Goal: Communication & Community: Answer question/provide support

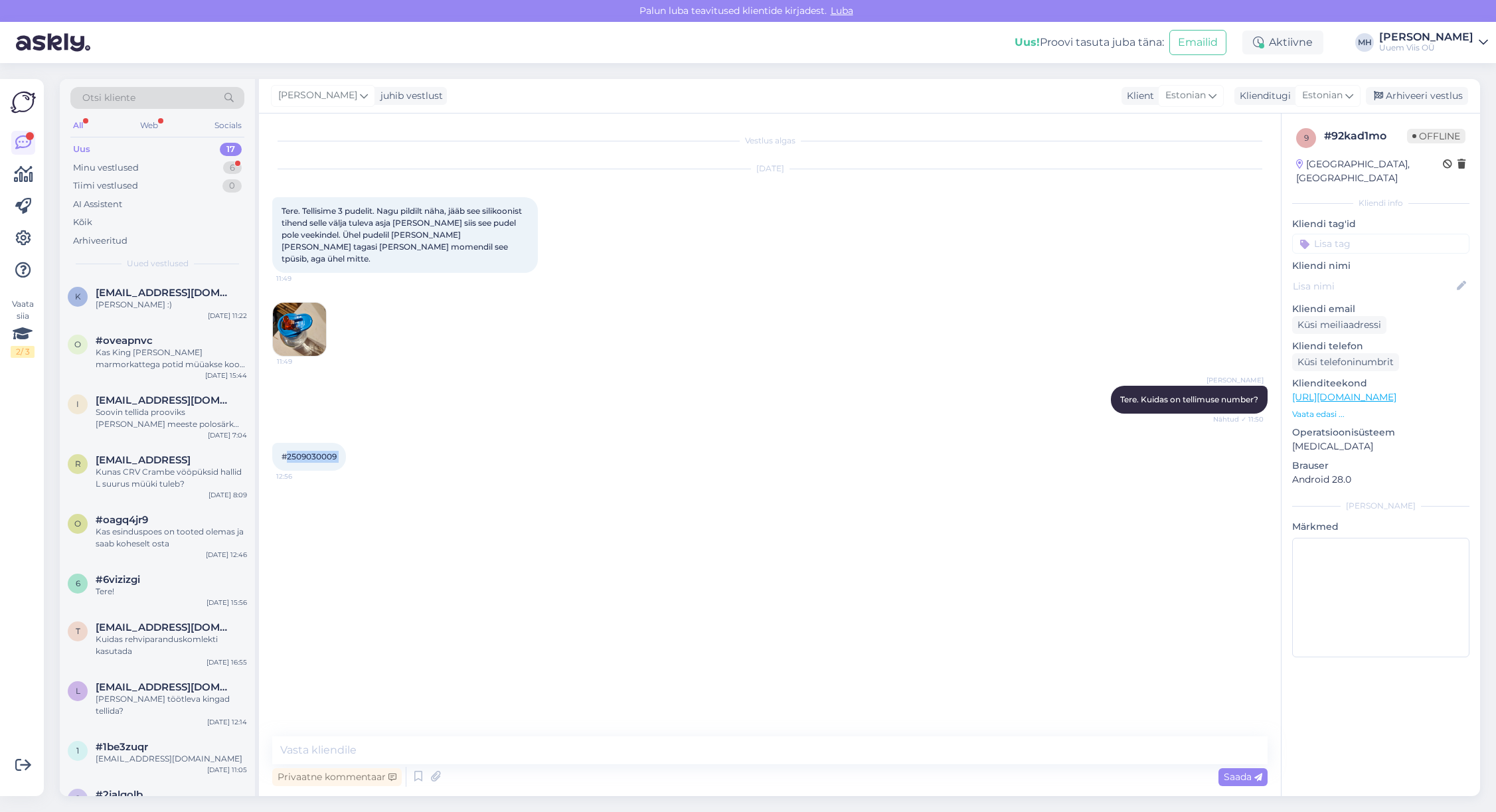
drag, startPoint x: 285, startPoint y: 440, endPoint x: 356, endPoint y: 446, distance: 71.3
click at [346, 446] on div "#2509030009 12:56" at bounding box center [309, 456] width 74 height 28
copy div "2509030009 12:56"
click at [665, 751] on textarea at bounding box center [770, 750] width 995 height 28
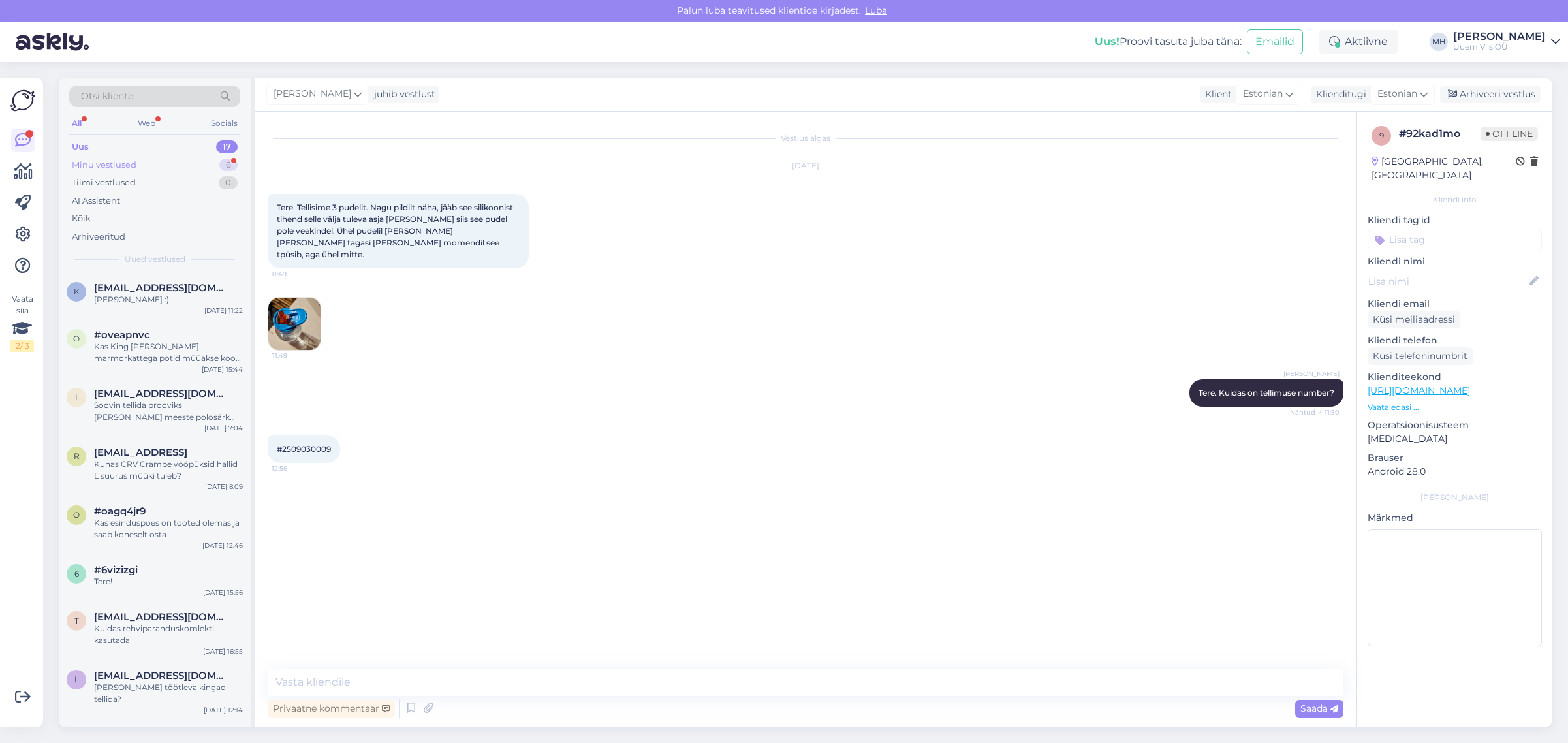
click at [130, 161] on div "Minu vestlused" at bounding box center [104, 165] width 65 height 13
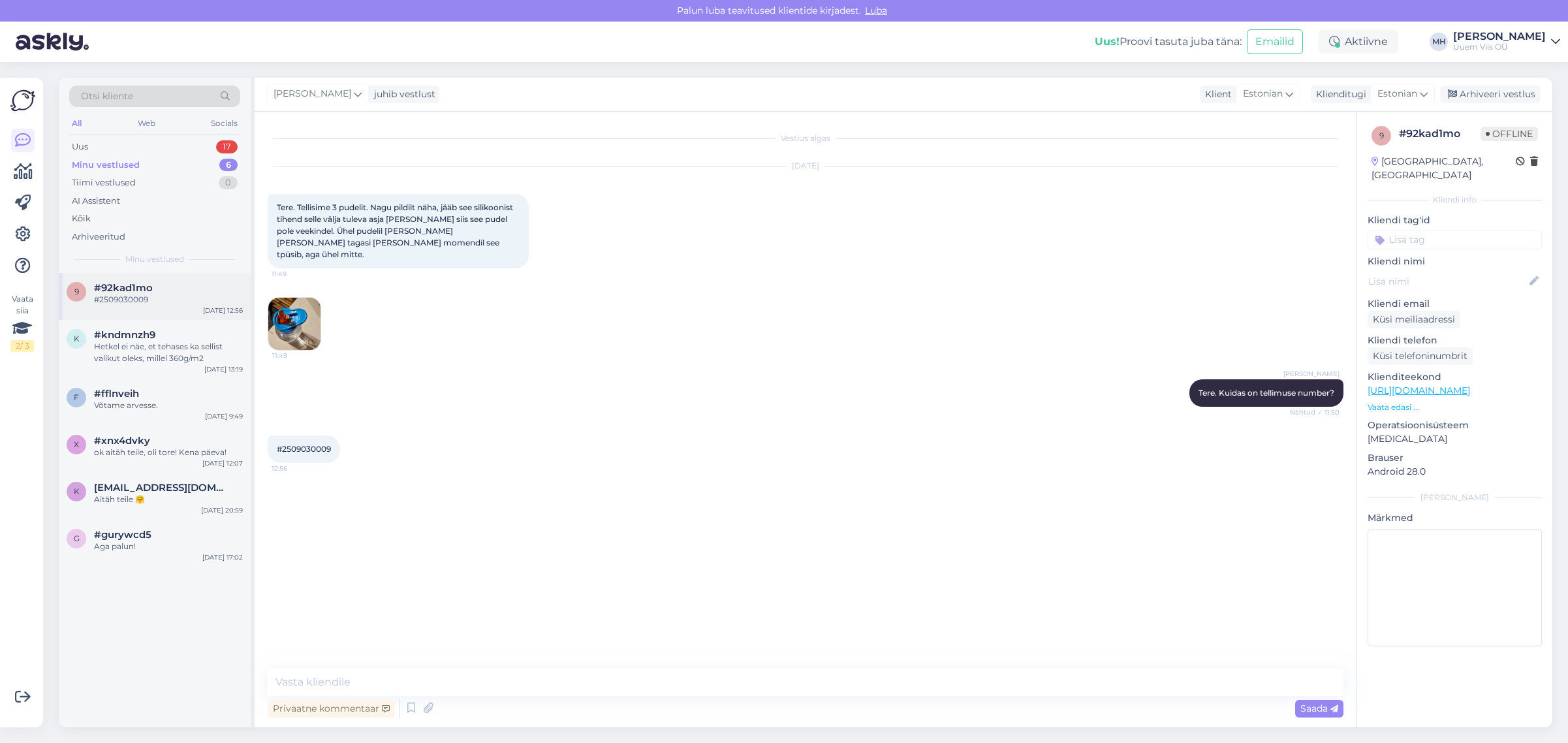
click at [153, 284] on div "#92kad1mo" at bounding box center [168, 288] width 149 height 12
click at [447, 678] on textarea at bounding box center [805, 682] width 1076 height 27
type textarea "P"
type textarea "Saadame teile uued pudelid."
click at [157, 150] on div "Uus 17" at bounding box center [154, 147] width 171 height 18
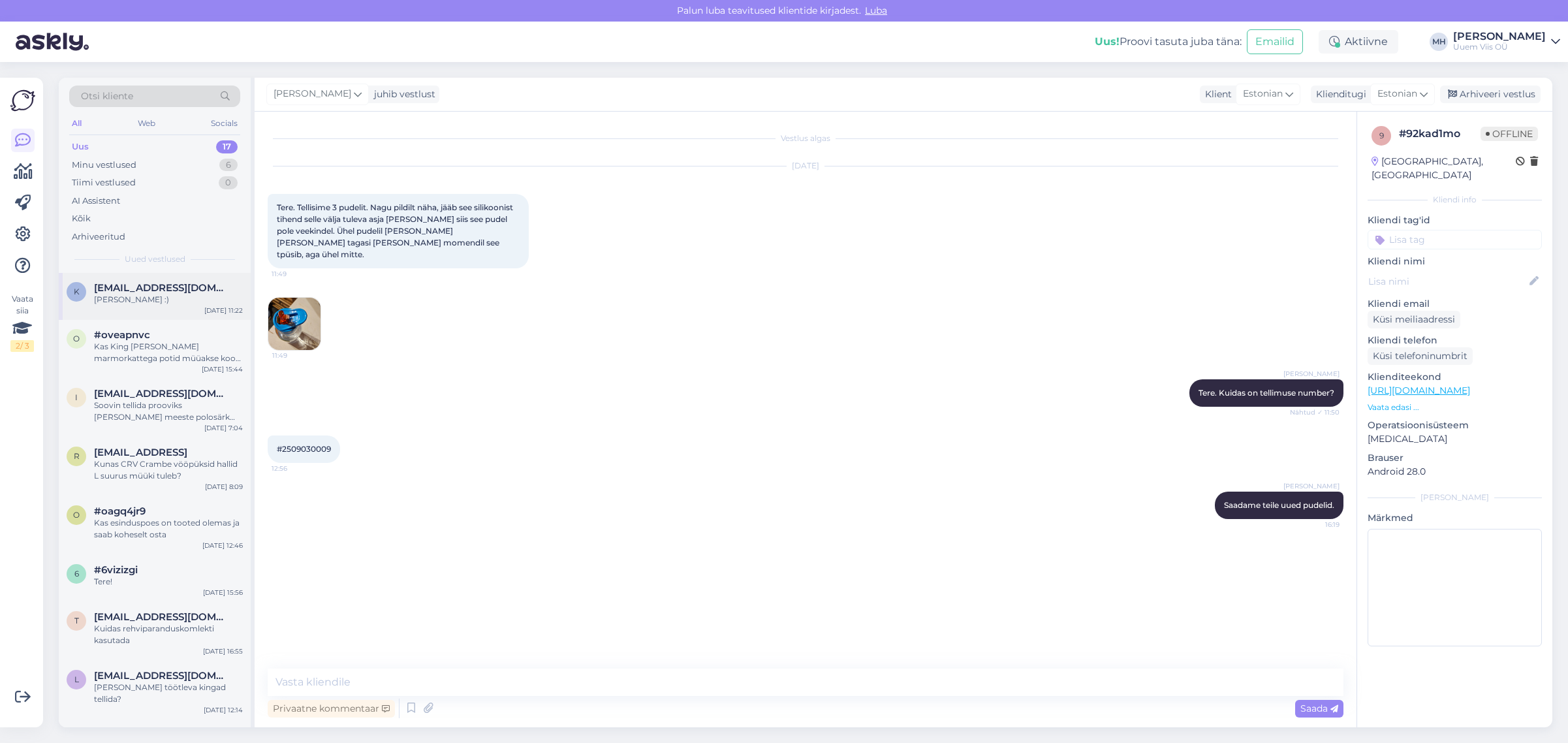
click at [164, 286] on span "[EMAIL_ADDRESS][DOMAIN_NAME]" at bounding box center [162, 288] width 136 height 12
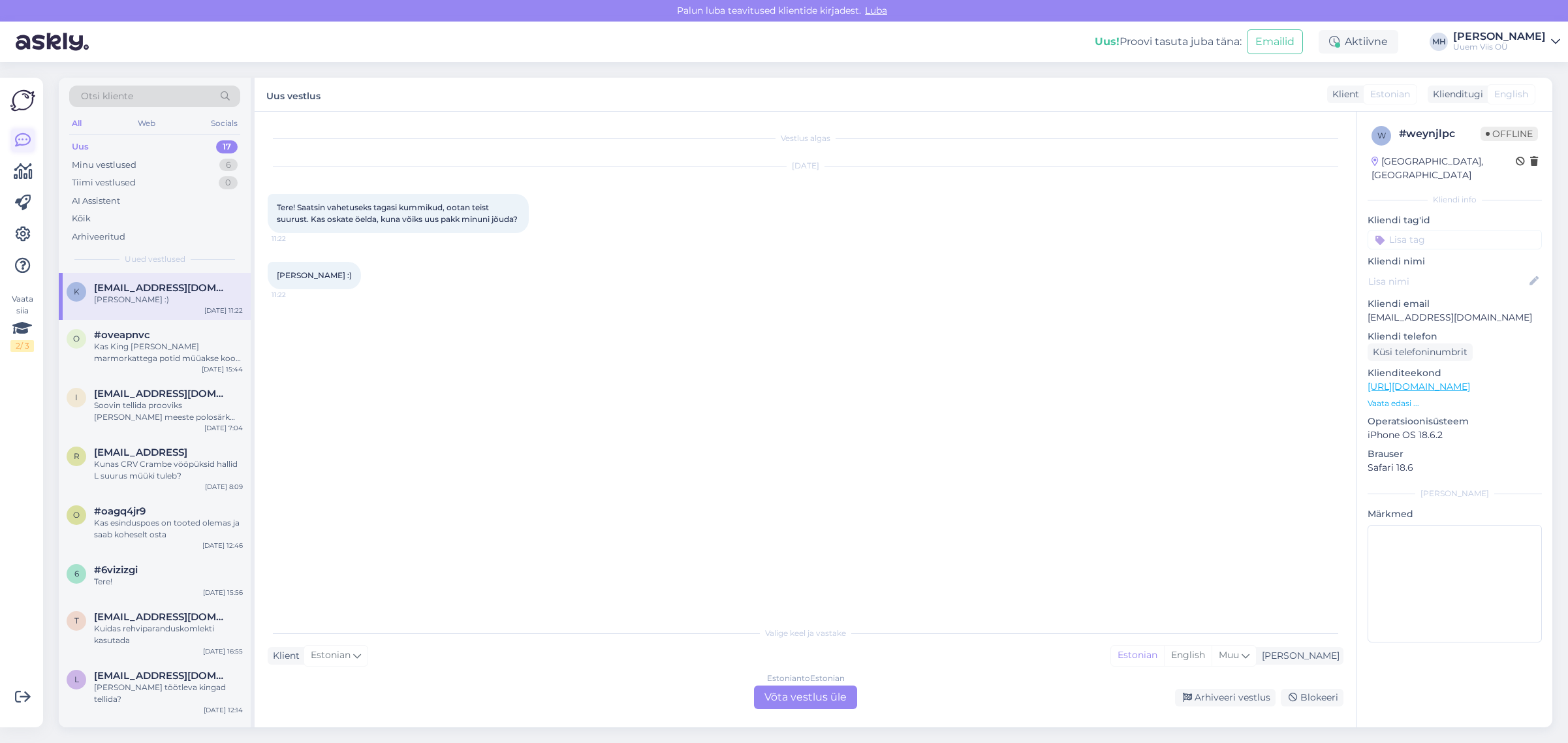
click at [24, 139] on icon at bounding box center [22, 140] width 15 height 15
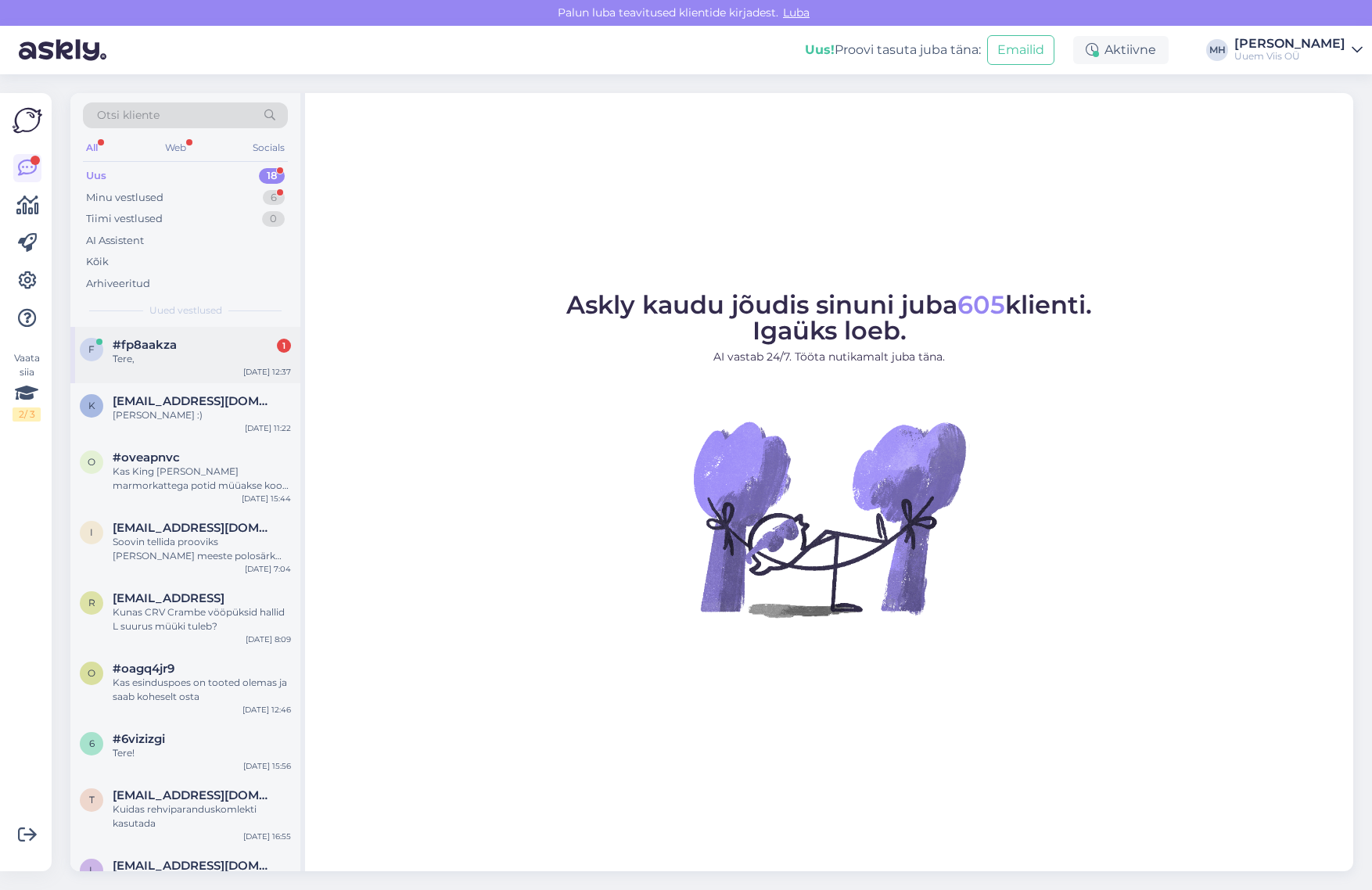
click at [204, 362] on div "Tere," at bounding box center [202, 359] width 179 height 14
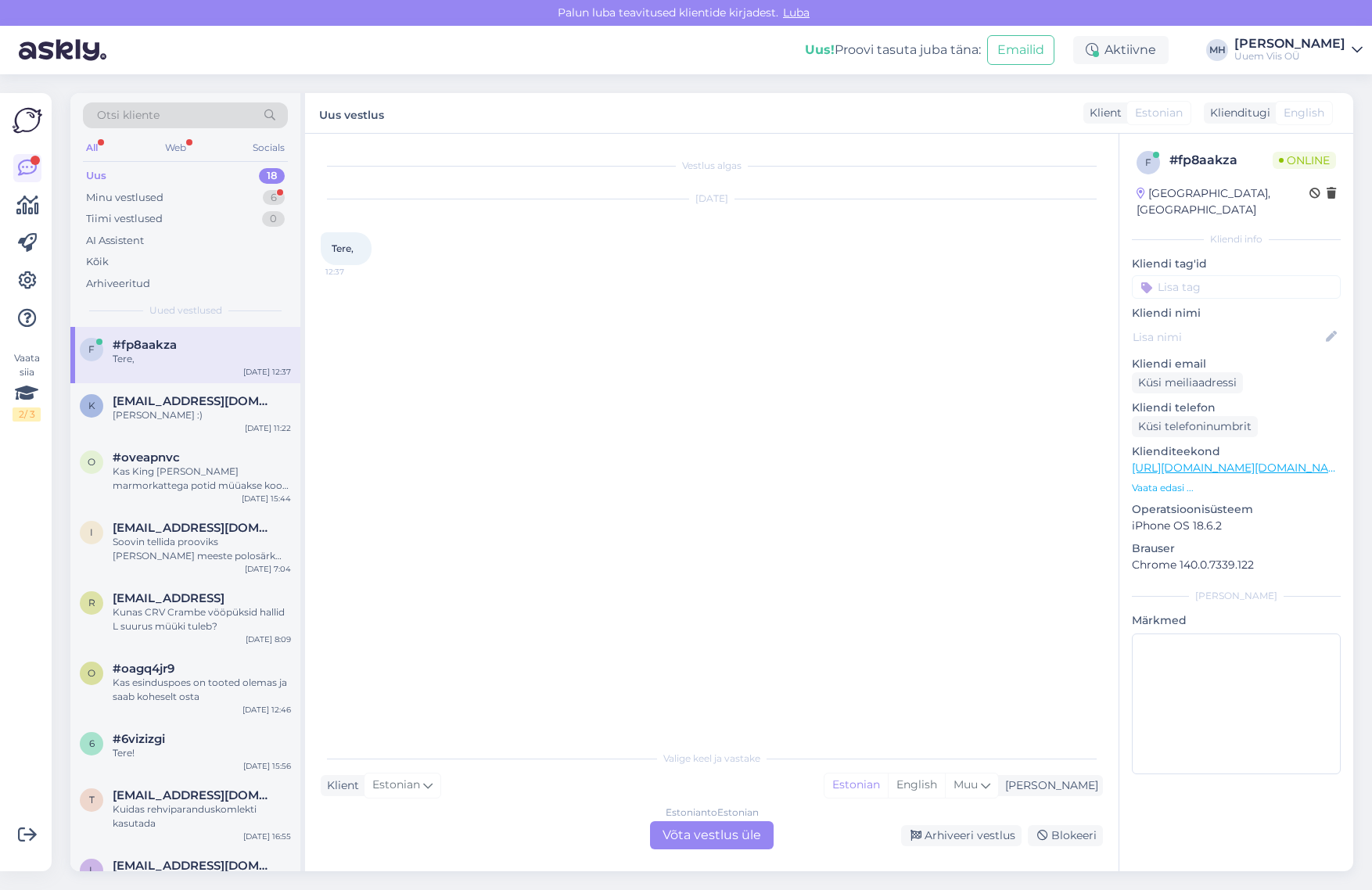
click at [702, 835] on div "Estonian to Estonian Võta vestlus üle" at bounding box center [711, 835] width 123 height 28
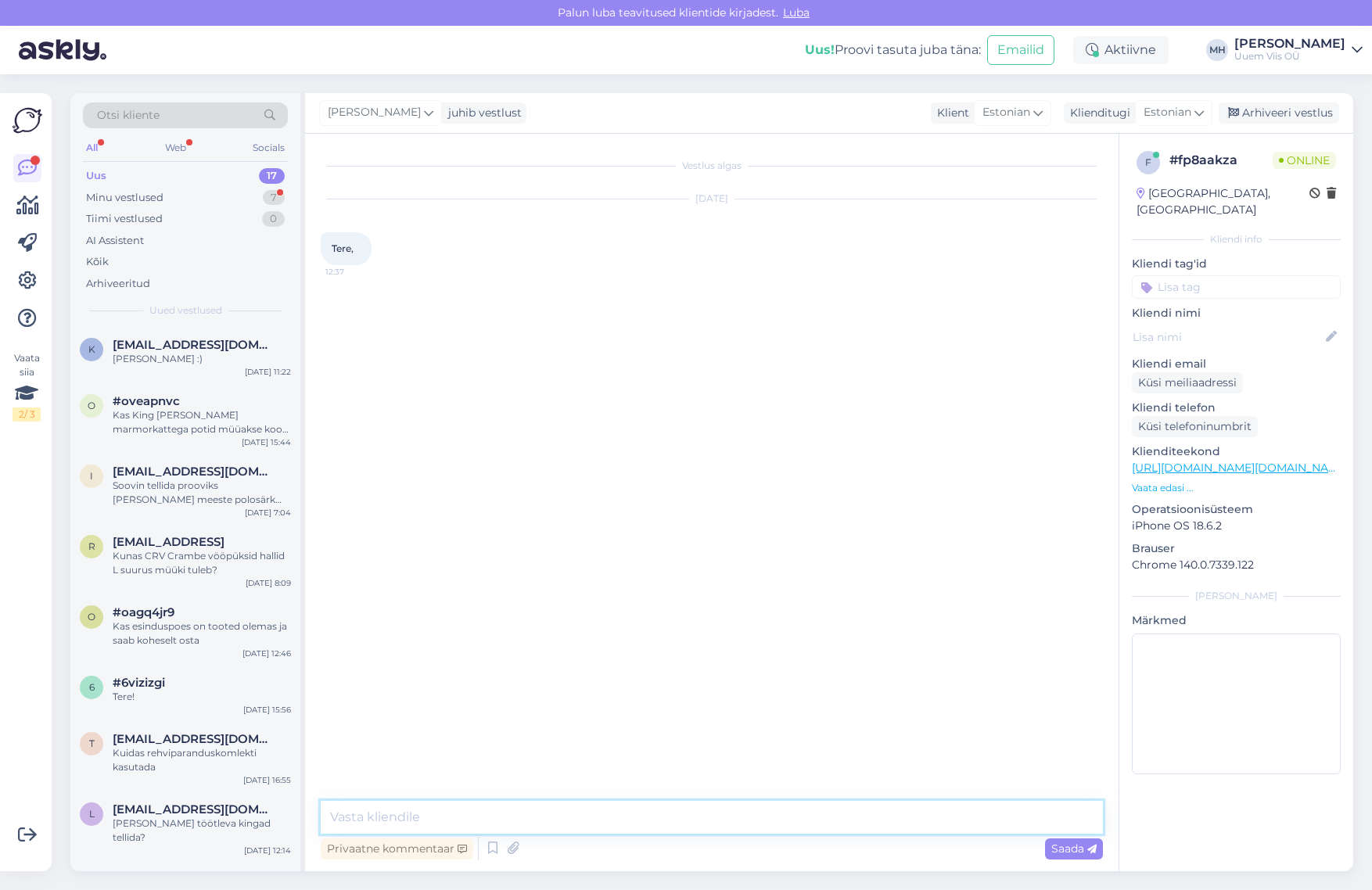
click at [674, 824] on textarea at bounding box center [711, 817] width 782 height 33
type textarea "Tere!"
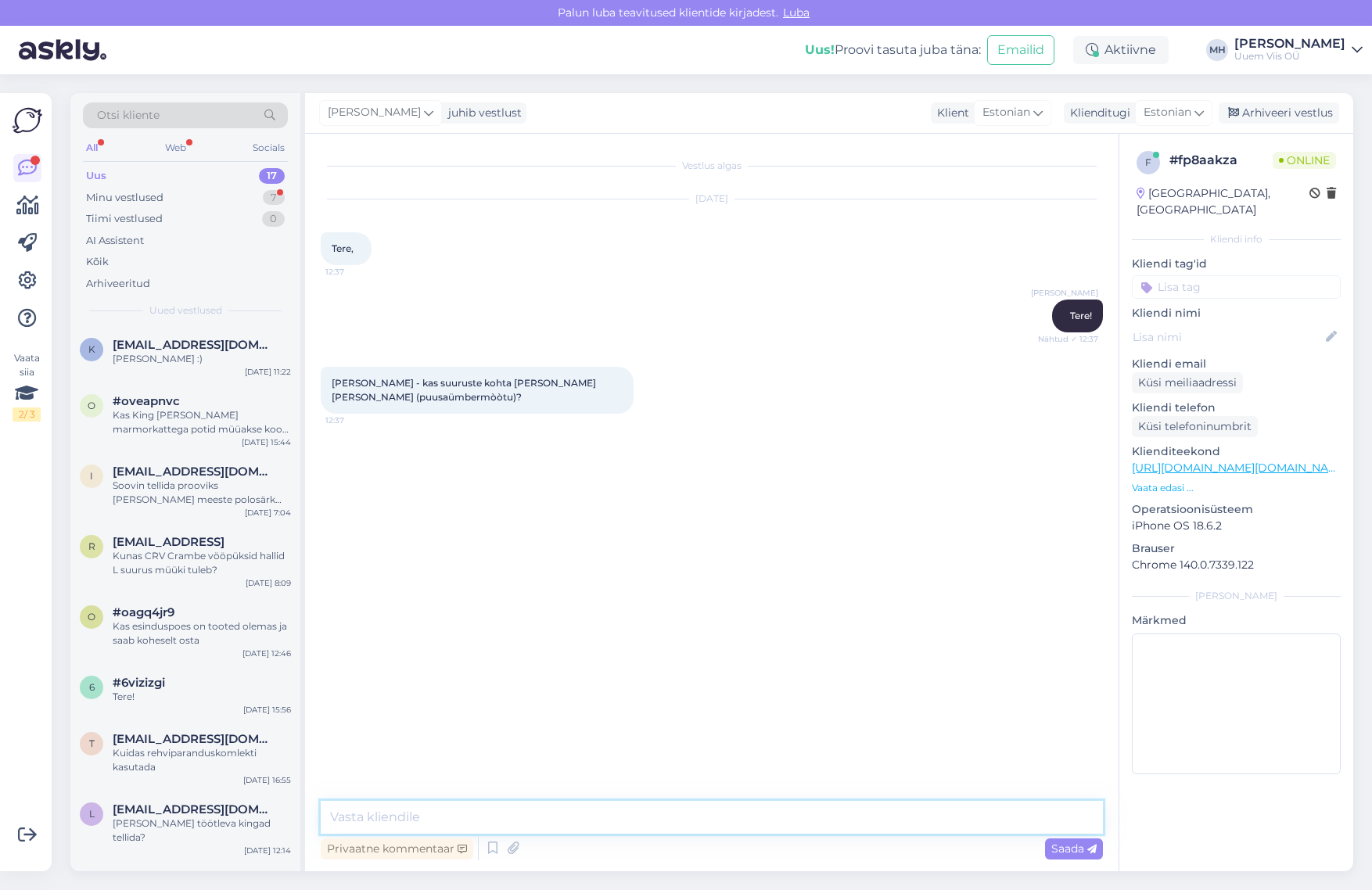
click at [723, 824] on textarea at bounding box center [711, 817] width 782 height 33
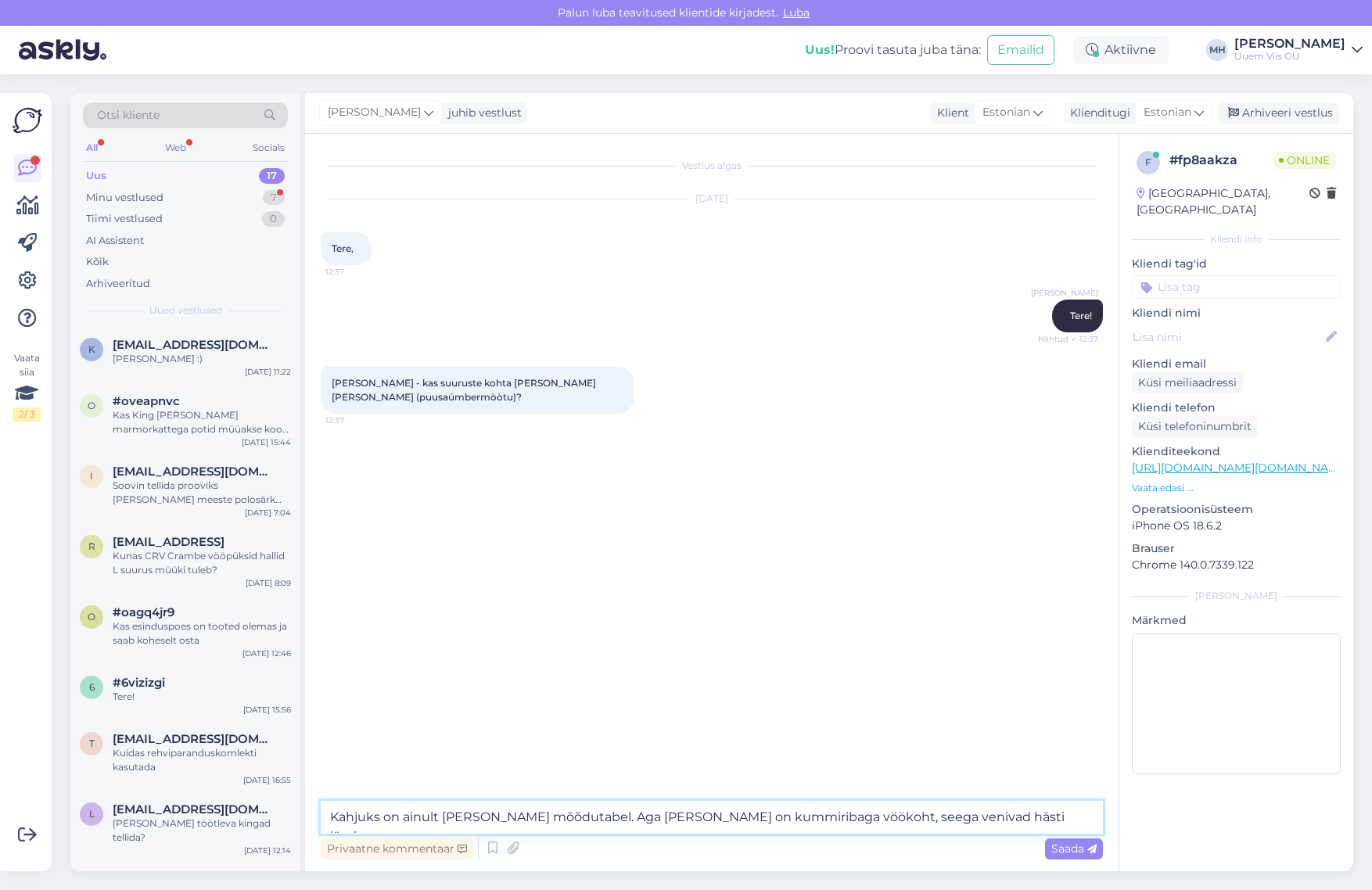
type textarea "Kahjuks on ainult üldine mõõdutabel. Aga neil on kummiribaga vöökoht, seega ven…"
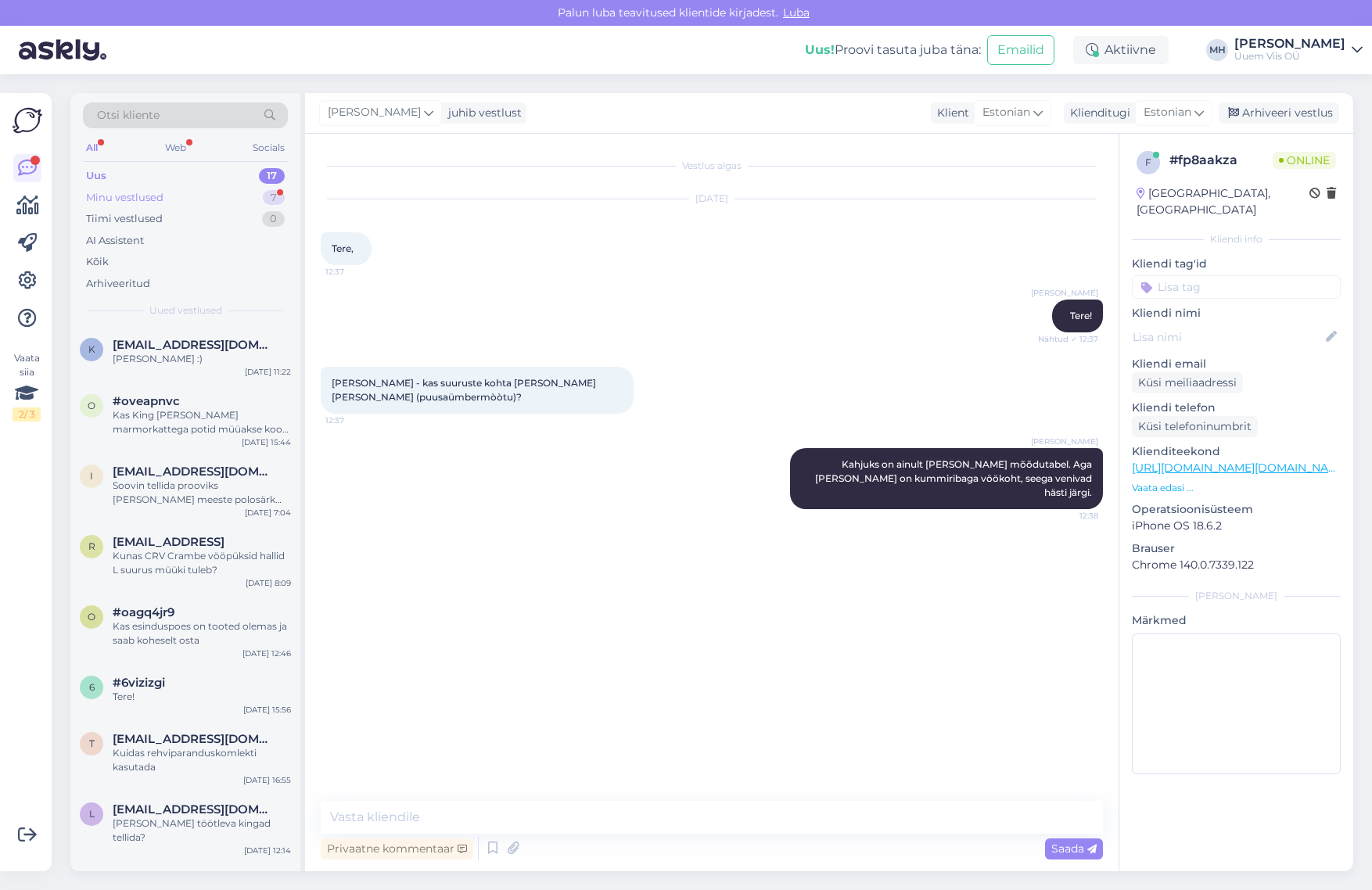
click at [109, 193] on div "Minu vestlused" at bounding box center [125, 198] width 77 height 16
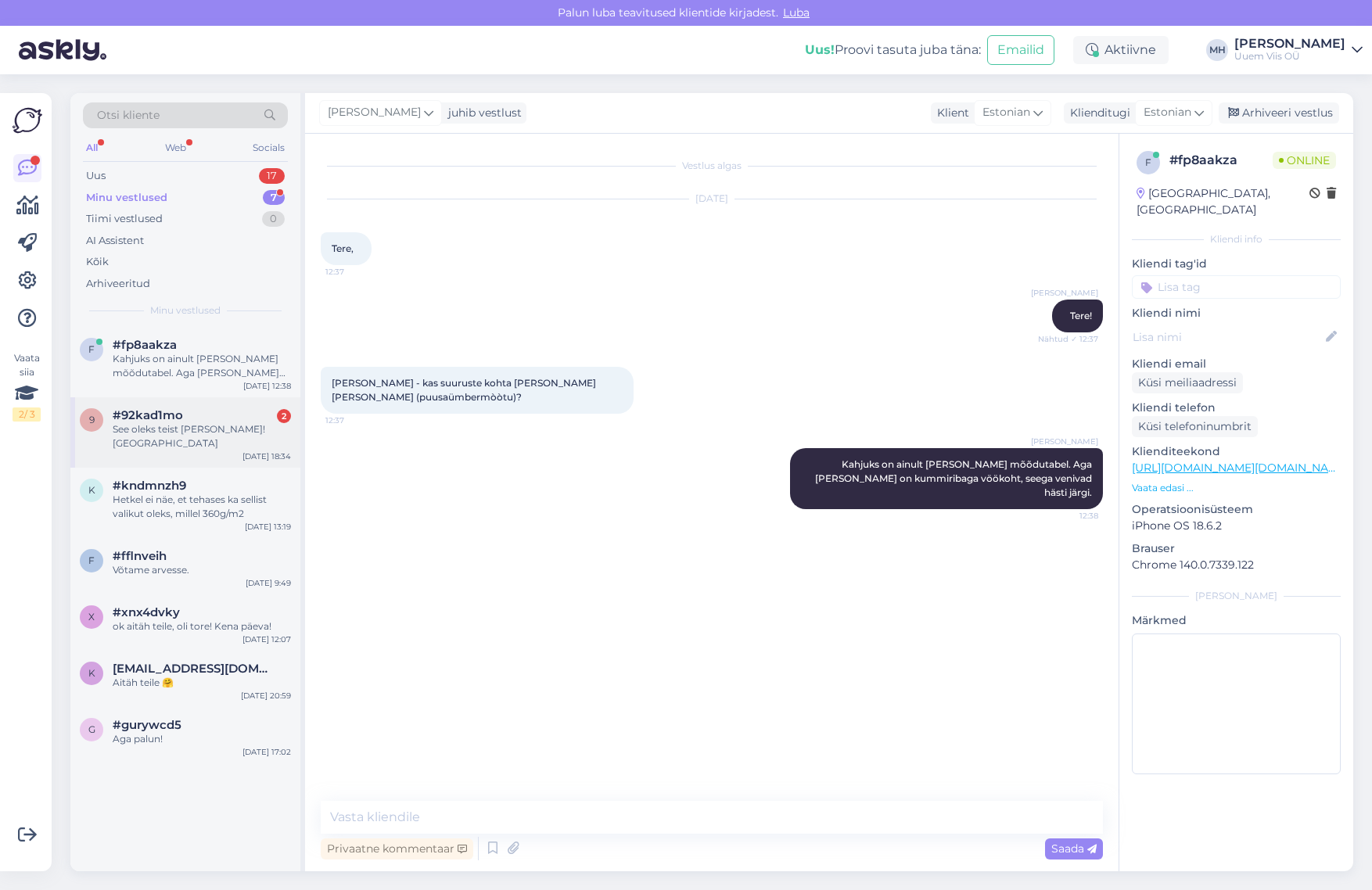
click at [206, 445] on div "9 #92kad1mo 2 See oleks teist väga kena! Aitäh Sep 17 18:34" at bounding box center [185, 432] width 230 height 70
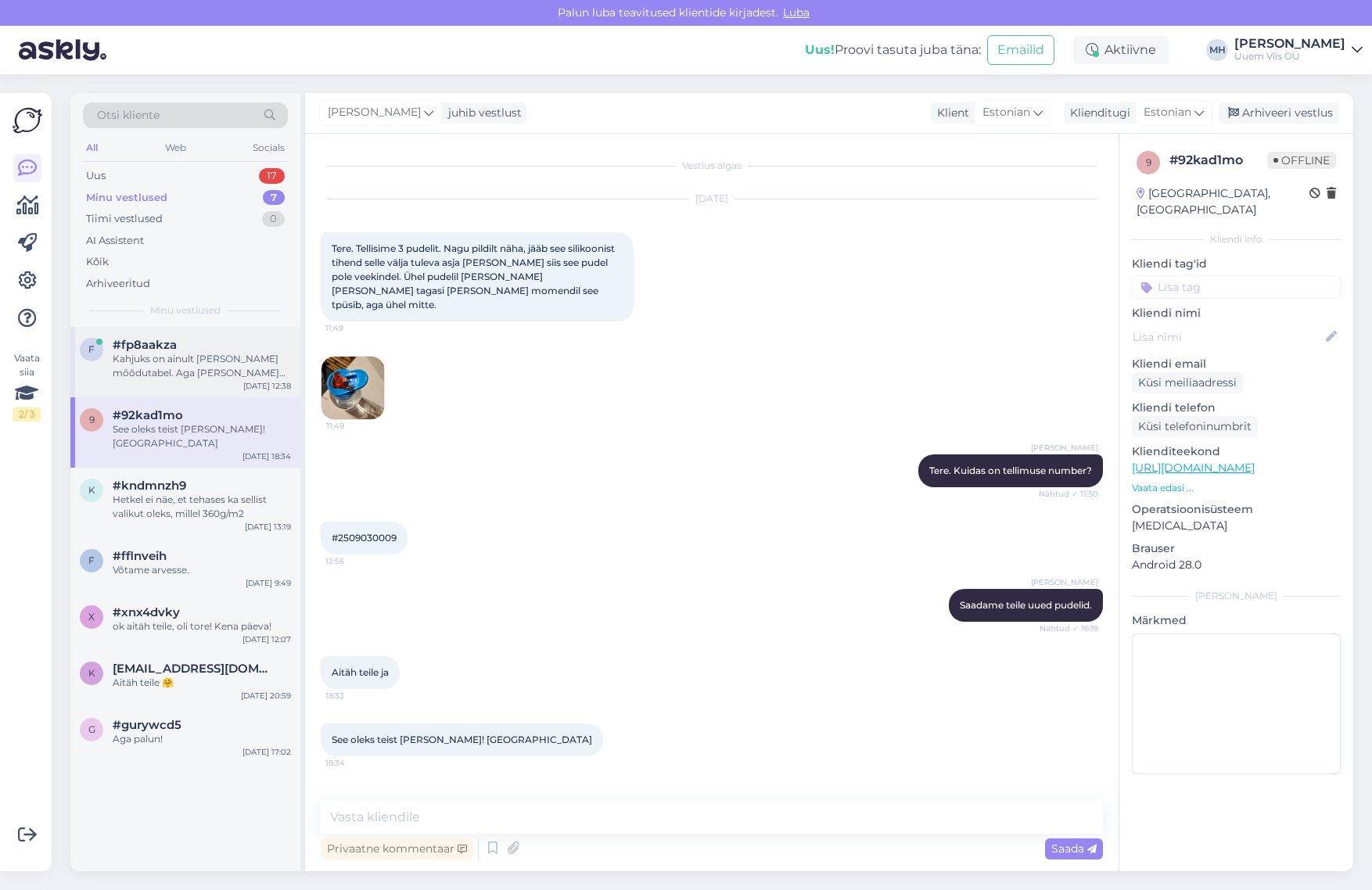
click at [205, 369] on div "Kahjuks on ainult üldine mõõdutabel. Aga neil on kummiribaga vöökoht, seega ven…" at bounding box center [202, 366] width 179 height 28
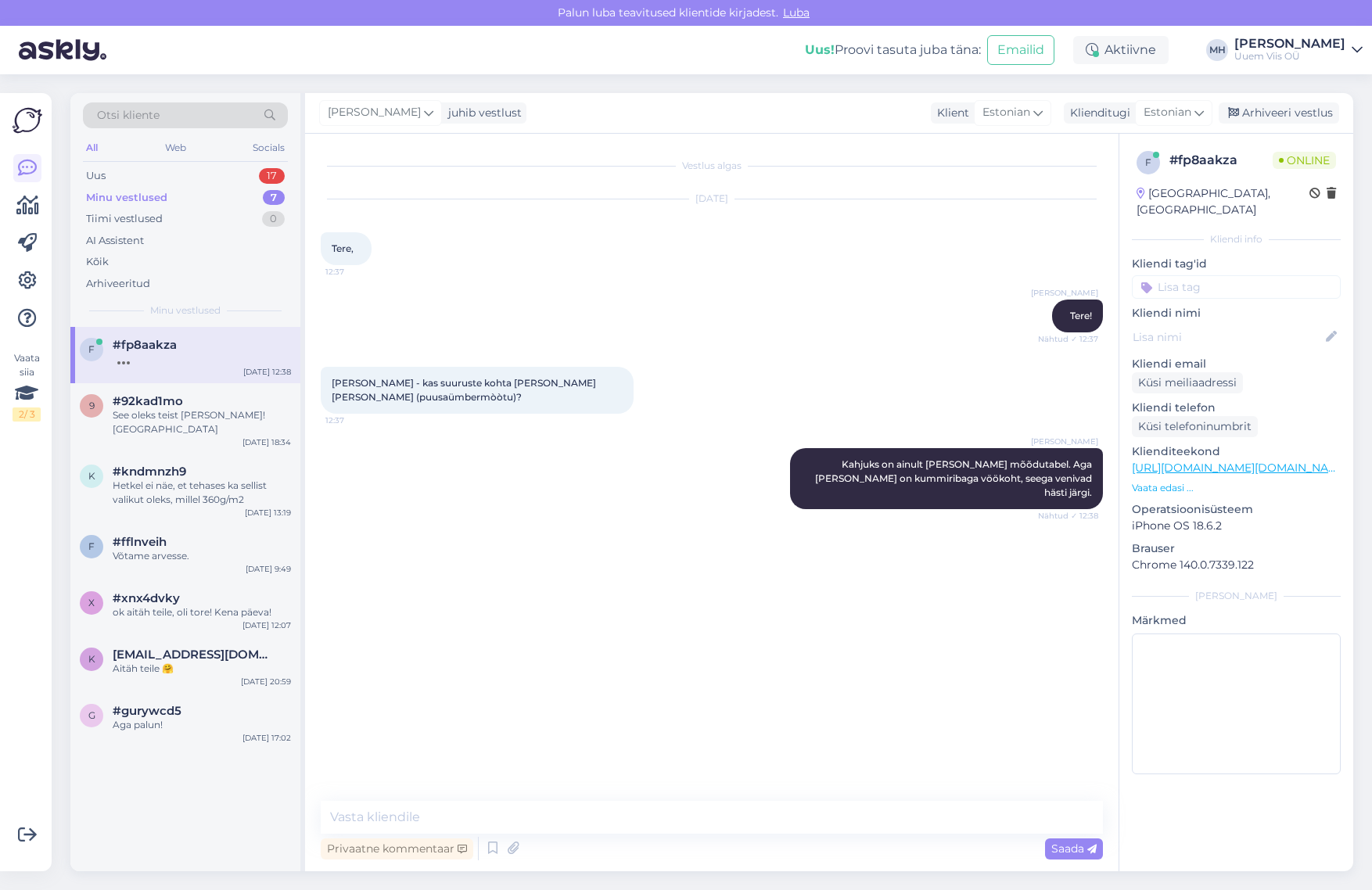
drag, startPoint x: 629, startPoint y: 487, endPoint x: 1247, endPoint y: 447, distance: 619.3
click at [1247, 460] on link "https://www.um5.ee/toode/cerva-mirzam-vihmapuksid-tumeroheline/?utm_source=um5.…" at bounding box center [1240, 467] width 216 height 14
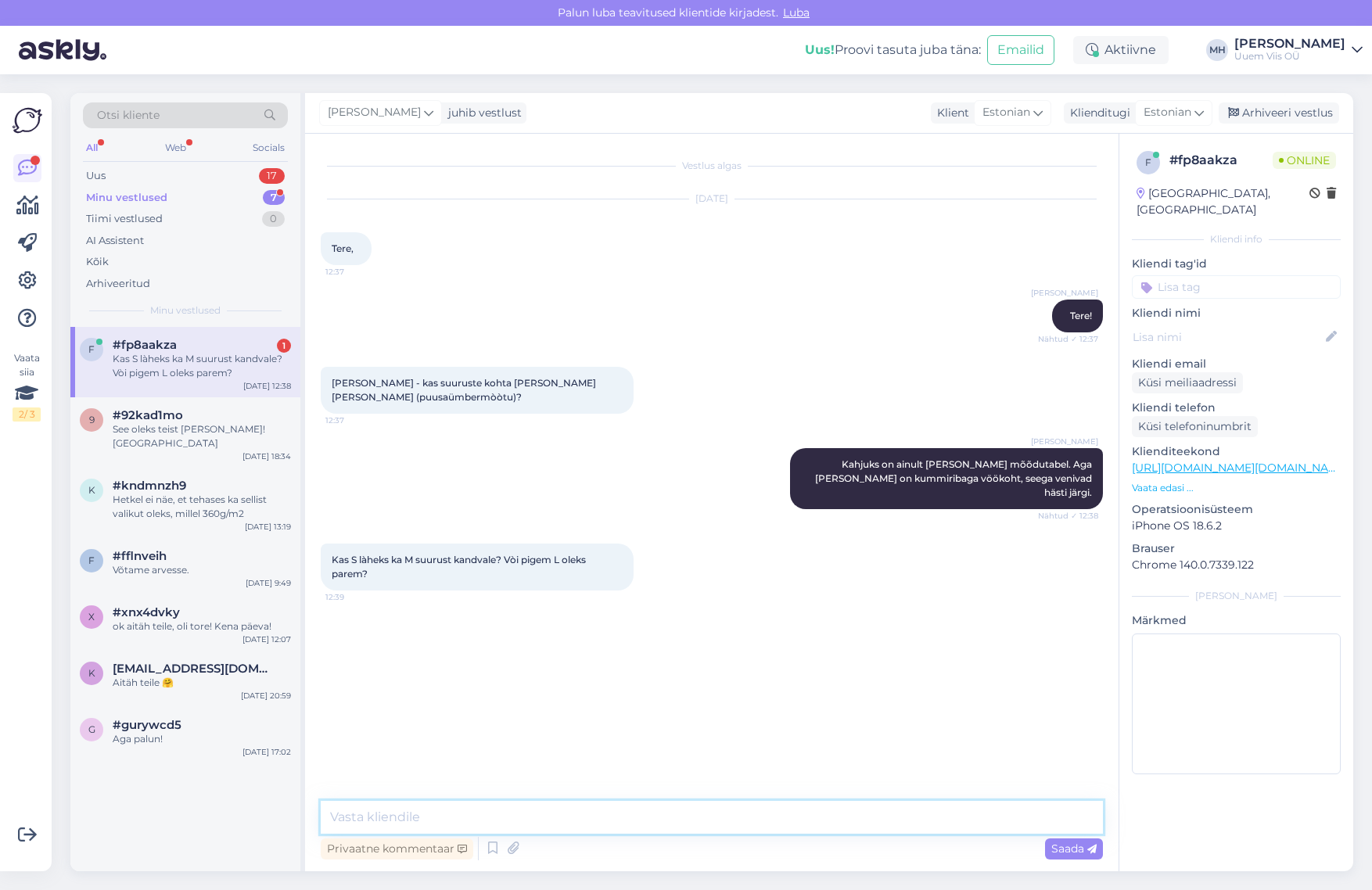
click at [724, 823] on textarea at bounding box center [711, 817] width 782 height 33
click at [777, 815] on textarea at bounding box center [711, 817] width 782 height 33
click at [644, 827] on textarea at bounding box center [711, 817] width 782 height 33
paste textarea "E"
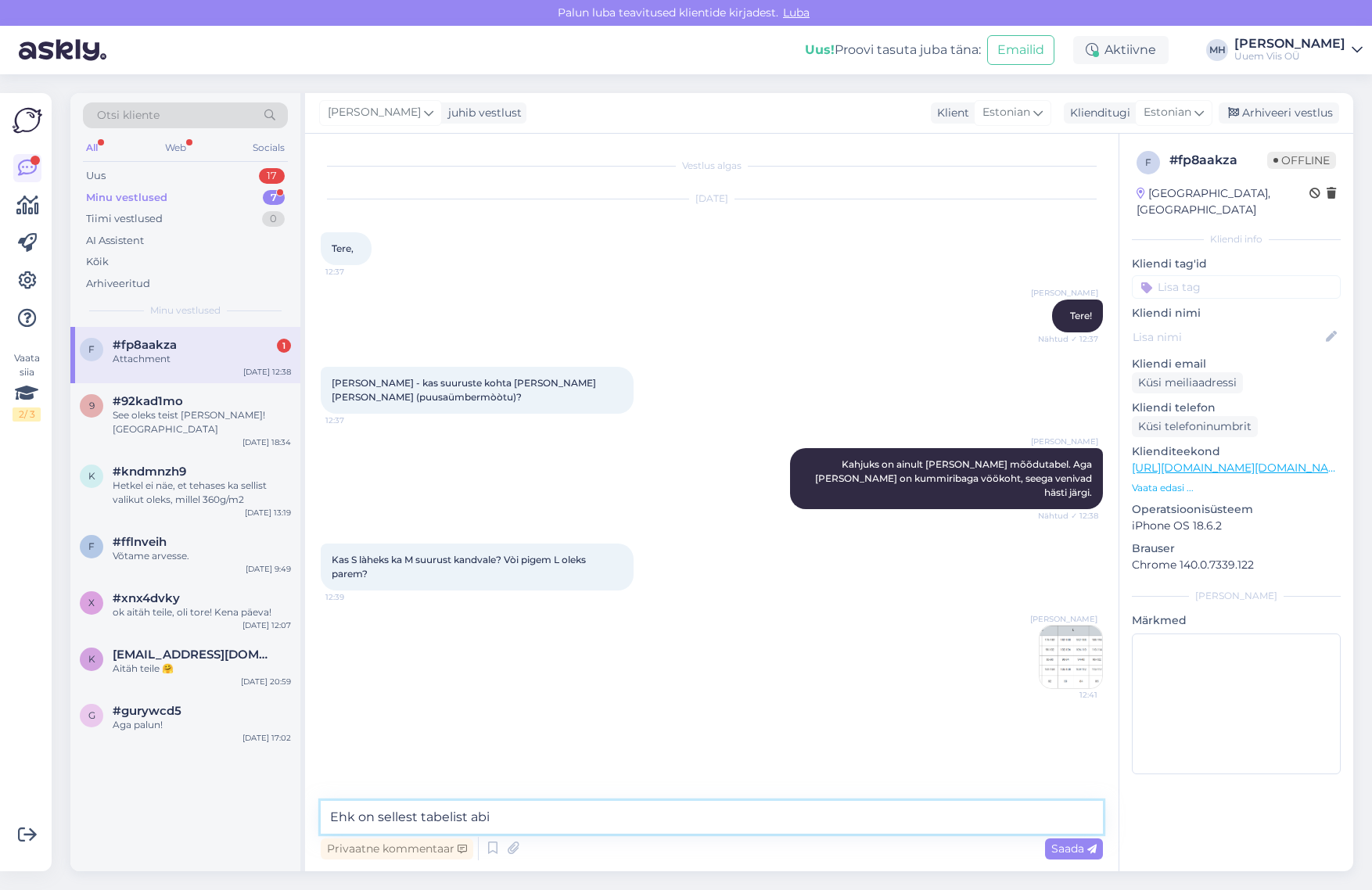
type textarea "Ehk on sellest tabelist abi."
click at [1066, 640] on img at bounding box center [1070, 657] width 62 height 63
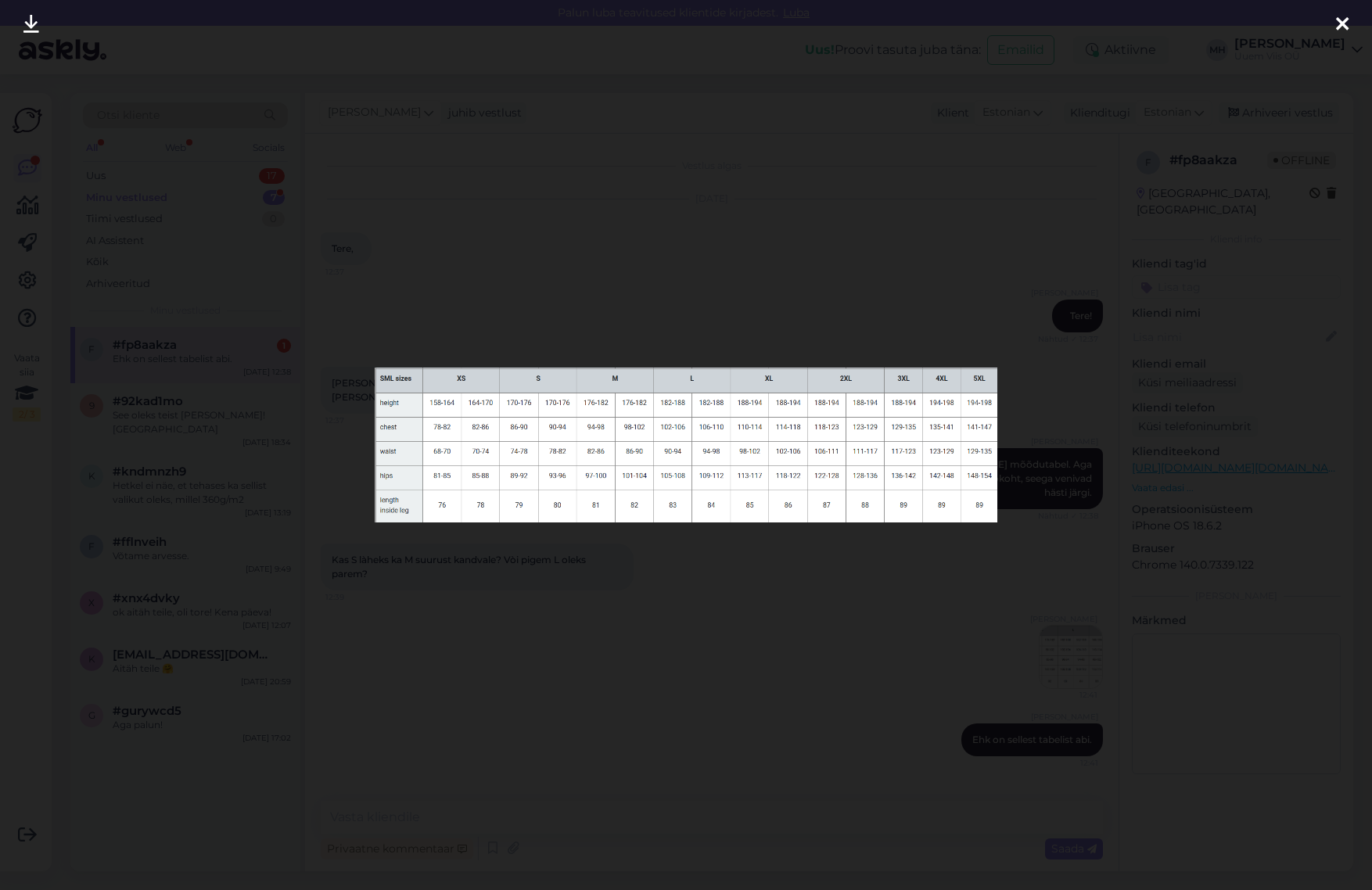
click at [843, 623] on div at bounding box center [686, 445] width 1372 height 890
